Goal: Use online tool/utility: Utilize a website feature to perform a specific function

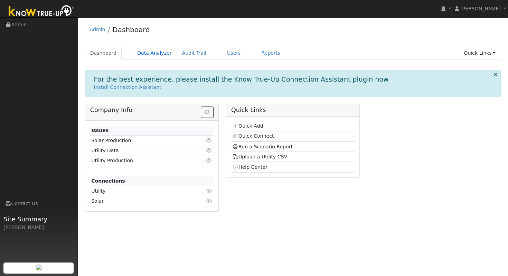
click at [157, 54] on link "Data Analyzer" at bounding box center [154, 53] width 45 height 13
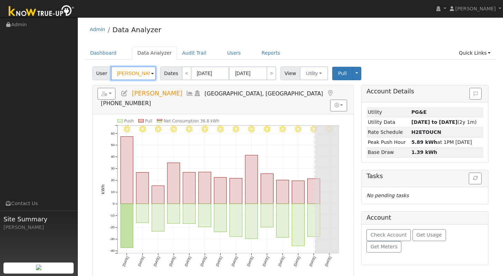
click at [132, 74] on input "[PERSON_NAME]" at bounding box center [133, 73] width 45 height 14
click at [132, 74] on input "John Stirling" at bounding box center [133, 73] width 45 height 14
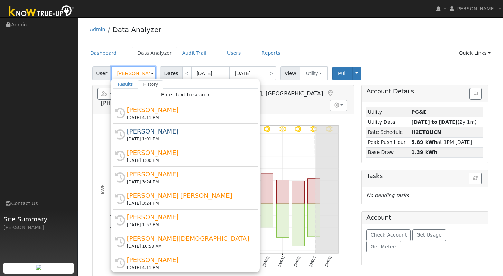
paste input "ason Coffman"
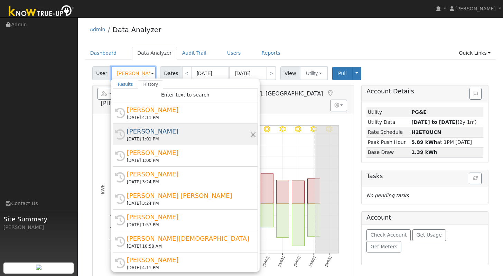
scroll to position [0, 0]
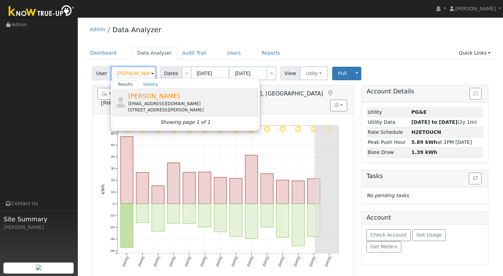
type input "Jason Coffman"
click at [162, 98] on span "Jason Coffman" at bounding box center [154, 95] width 52 height 7
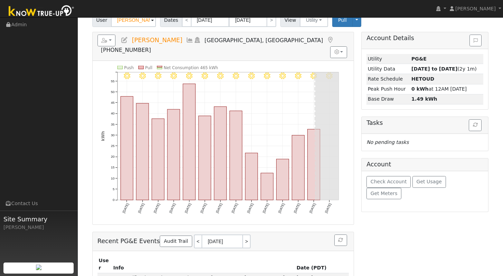
scroll to position [54, 0]
click at [111, 42] on button "button" at bounding box center [106, 40] width 18 height 12
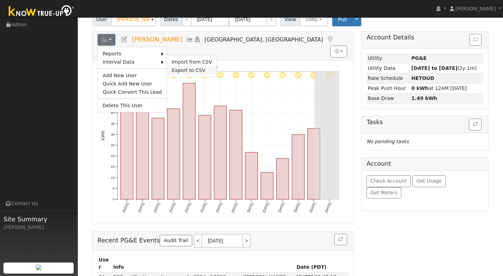
click at [187, 70] on link "Export to CSV" at bounding box center [192, 70] width 50 height 8
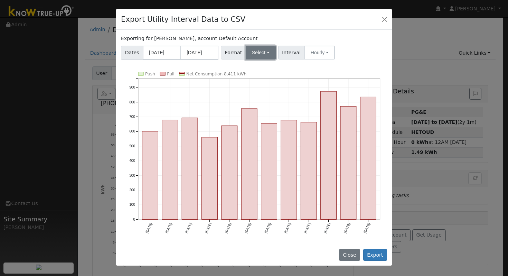
click at [265, 50] on button "Select" at bounding box center [261, 53] width 30 height 14
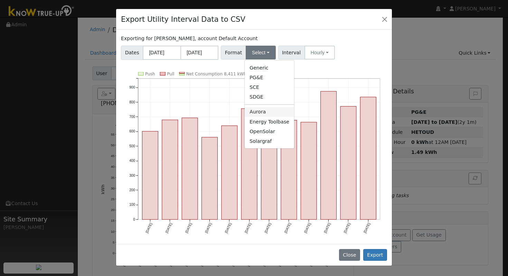
click at [267, 108] on link "Aurora" at bounding box center [269, 112] width 49 height 10
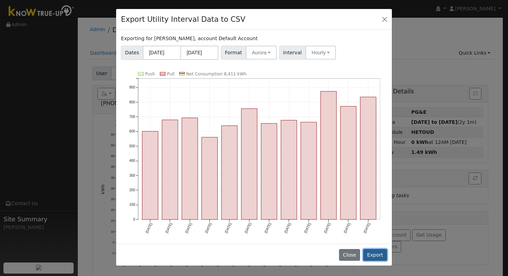
click at [380, 255] on button "Export" at bounding box center [375, 255] width 24 height 12
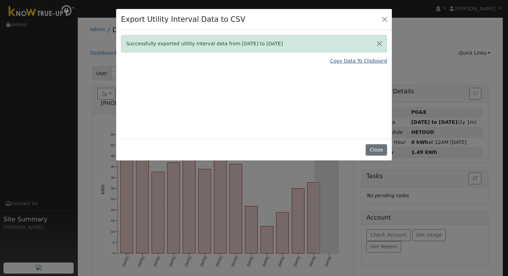
click at [363, 60] on link "Copy Data To Clipboard" at bounding box center [358, 60] width 57 height 7
click at [366, 61] on link "Copy Data To Clipboard" at bounding box center [358, 60] width 57 height 7
click at [365, 61] on link "Copy Data To Clipboard" at bounding box center [358, 60] width 57 height 7
click at [383, 18] on button "Close" at bounding box center [385, 19] width 10 height 10
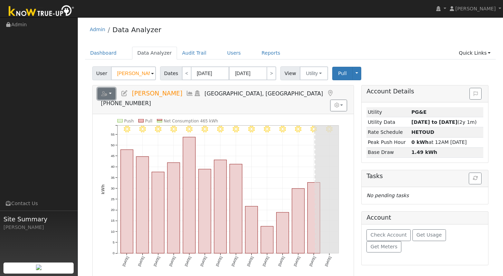
click at [104, 93] on icon "button" at bounding box center [104, 93] width 6 height 5
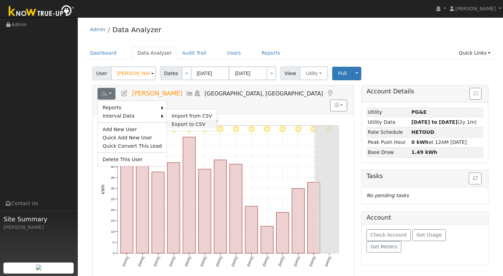
click at [190, 122] on link "Export to CSV" at bounding box center [192, 124] width 50 height 8
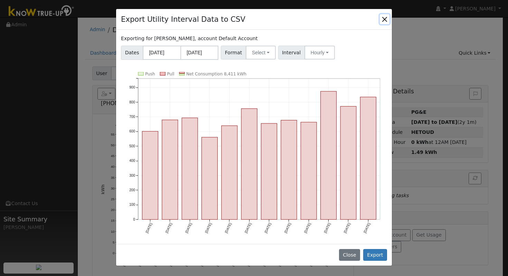
click at [385, 18] on button "Close" at bounding box center [385, 19] width 10 height 10
